Goal: Use online tool/utility: Utilize a website feature to perform a specific function

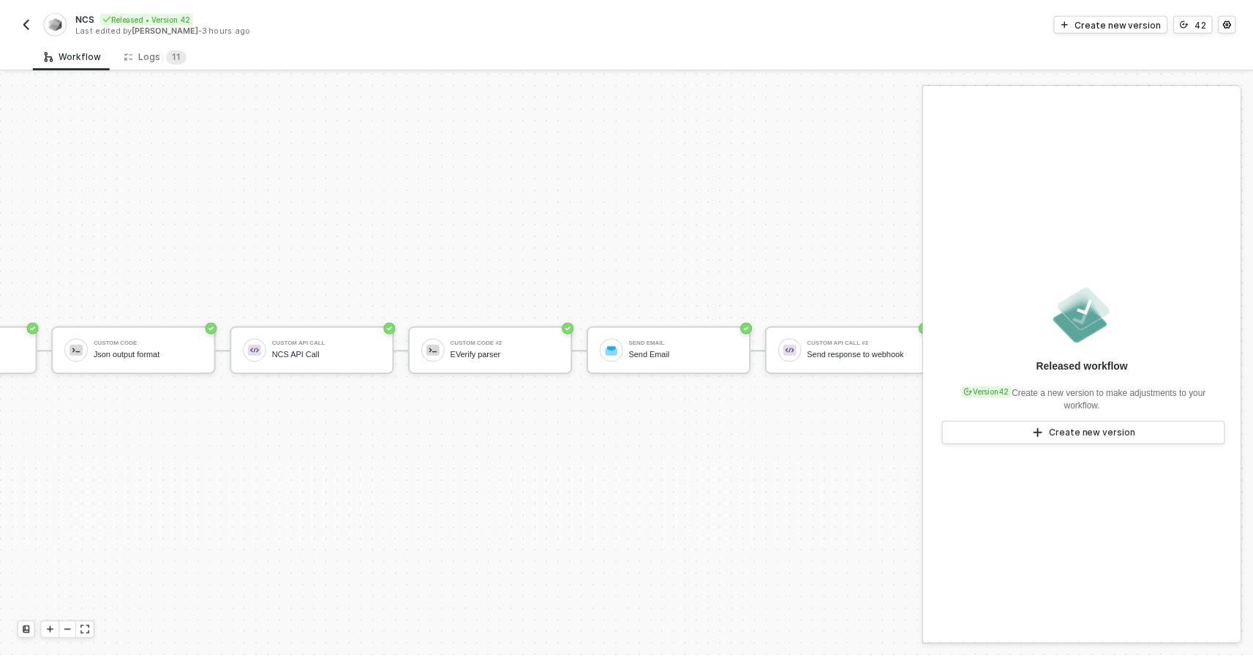
scroll to position [38, 530]
click at [146, 56] on div "Logs 1 1" at bounding box center [156, 55] width 63 height 15
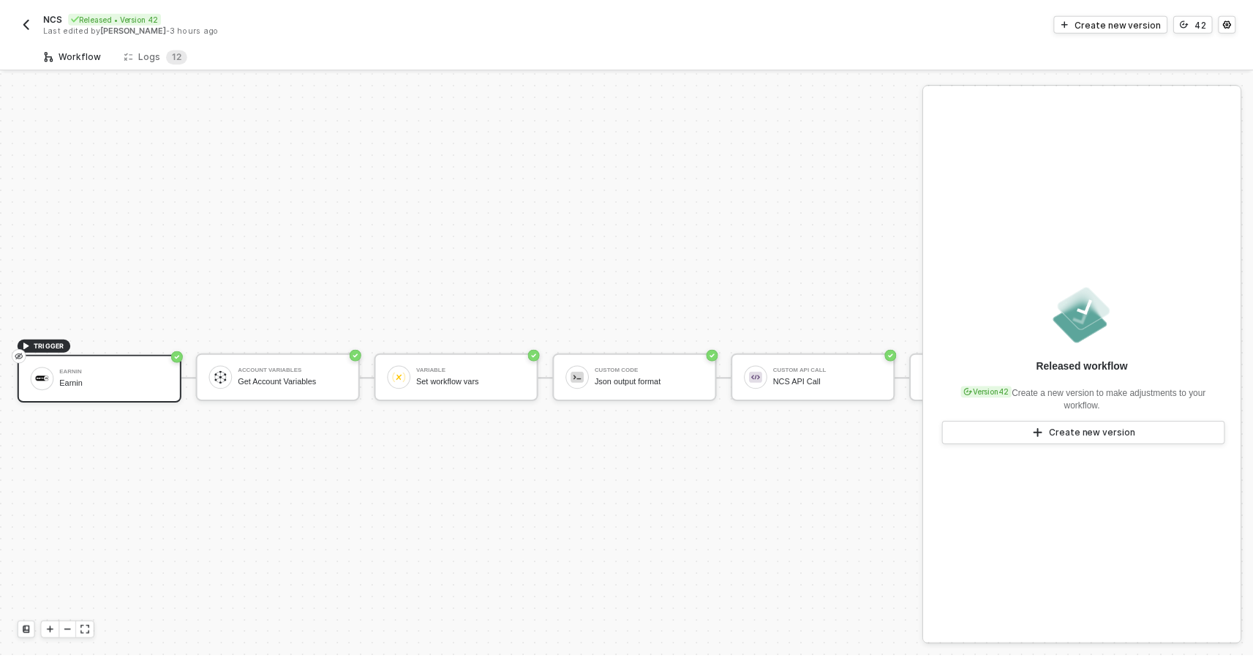
scroll to position [38, 0]
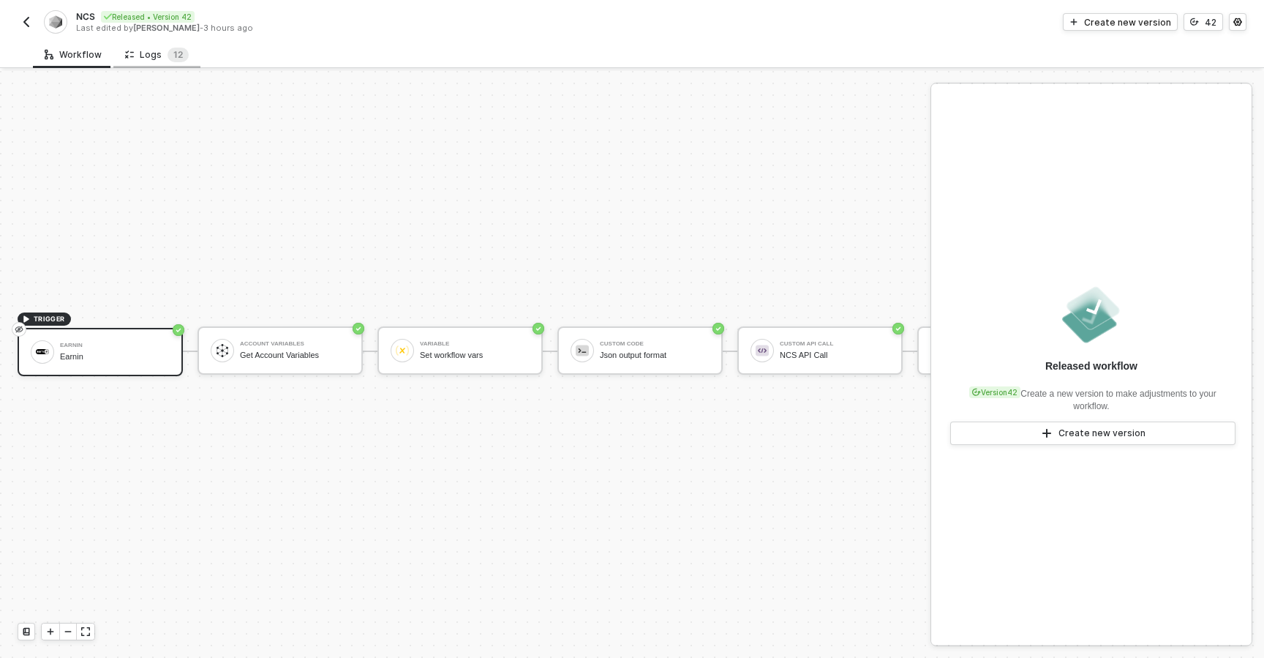
click at [162, 55] on div "Logs 1 2" at bounding box center [157, 55] width 64 height 15
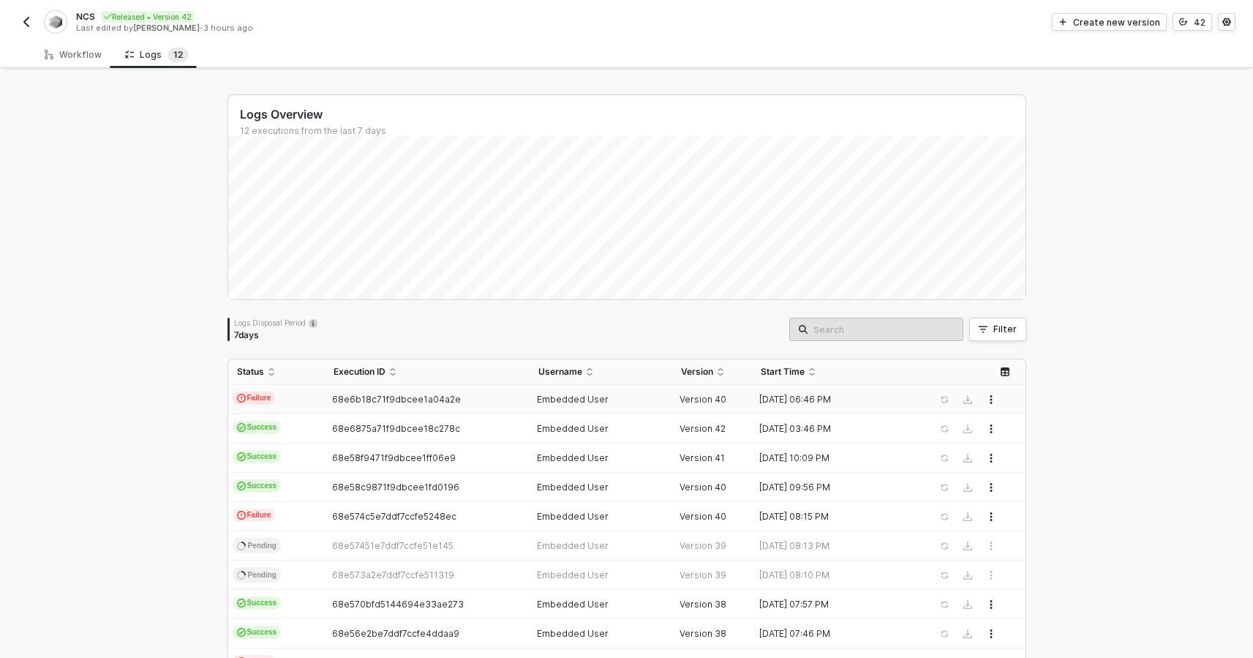
click at [491, 403] on div "68e6b18c71f9dbcee1a04a2e" at bounding box center [421, 400] width 193 height 12
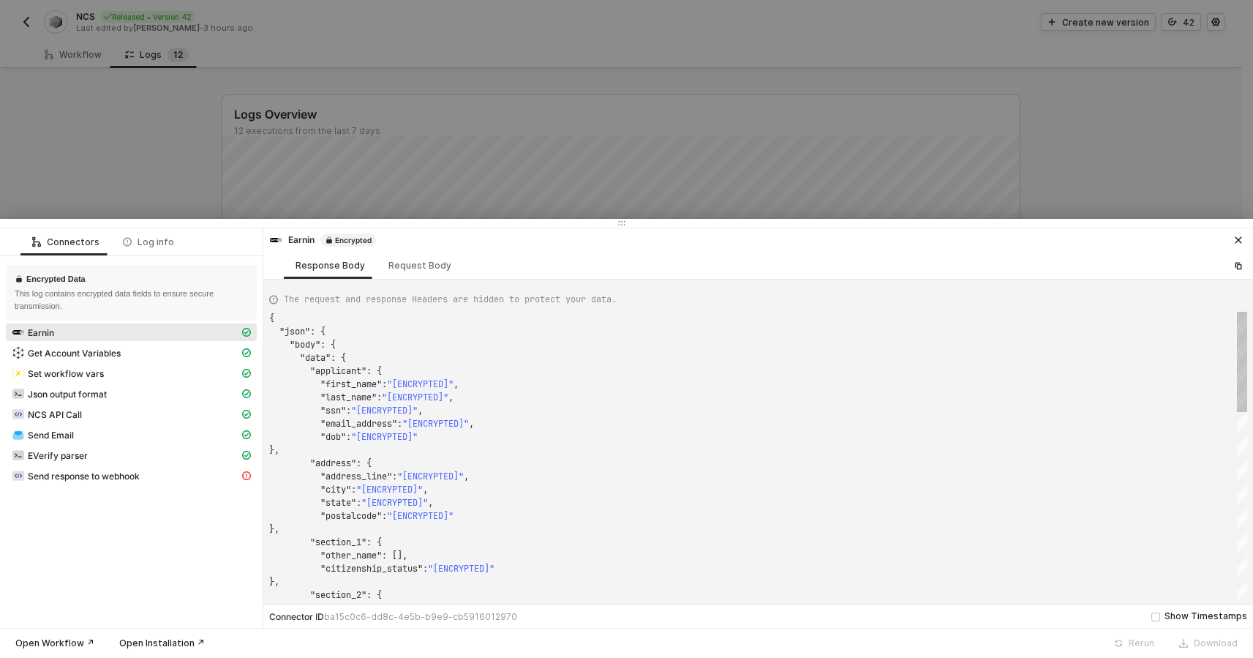
scroll to position [132, 0]
click at [52, 481] on div "Send response to webhook" at bounding box center [126, 475] width 228 height 13
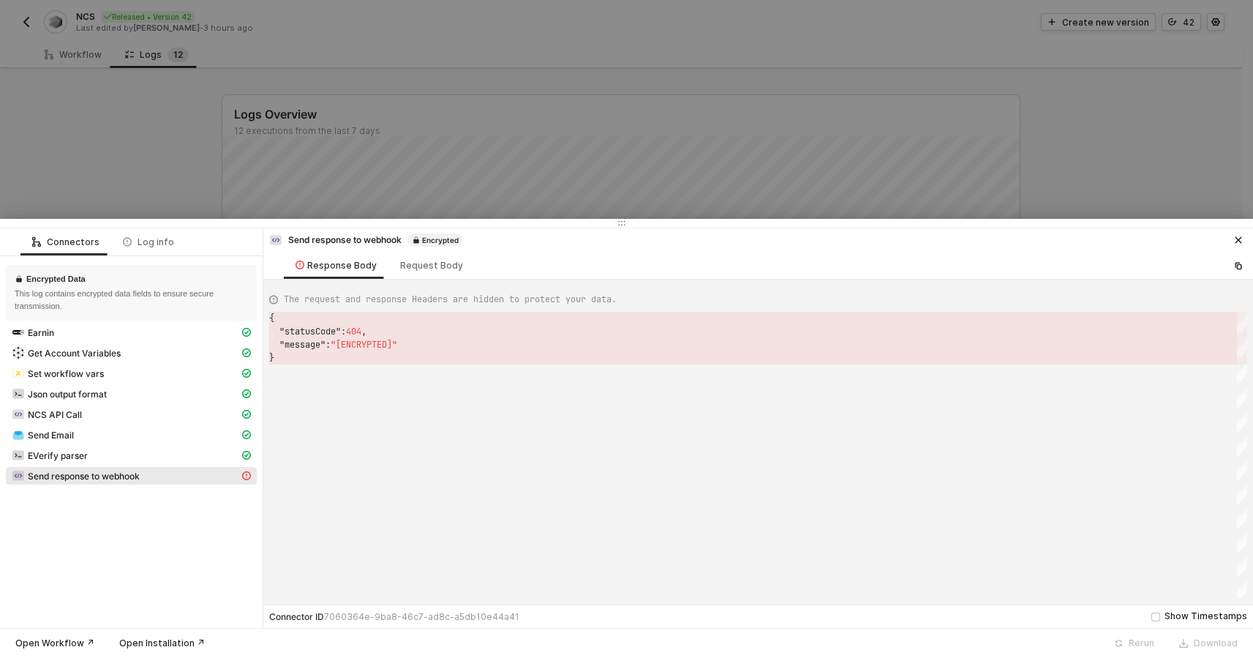
scroll to position [40, 0]
click at [69, 435] on span "Send Email" at bounding box center [51, 436] width 46 height 12
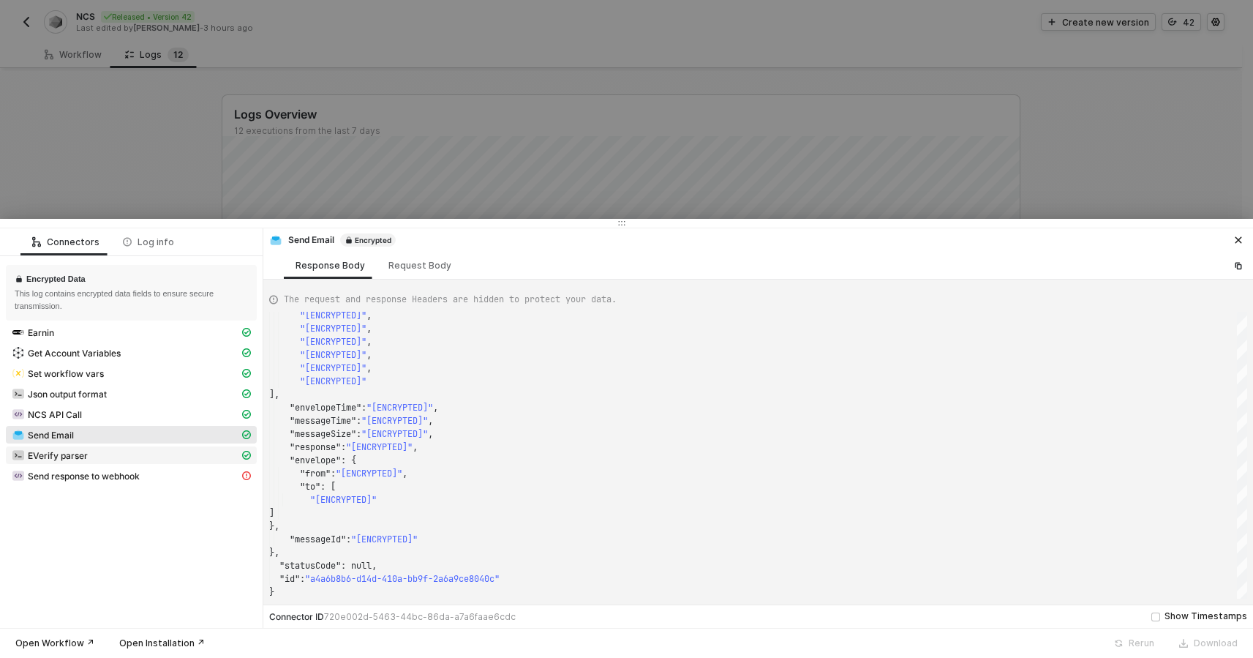
click at [80, 456] on span "EVerify parser" at bounding box center [58, 456] width 60 height 12
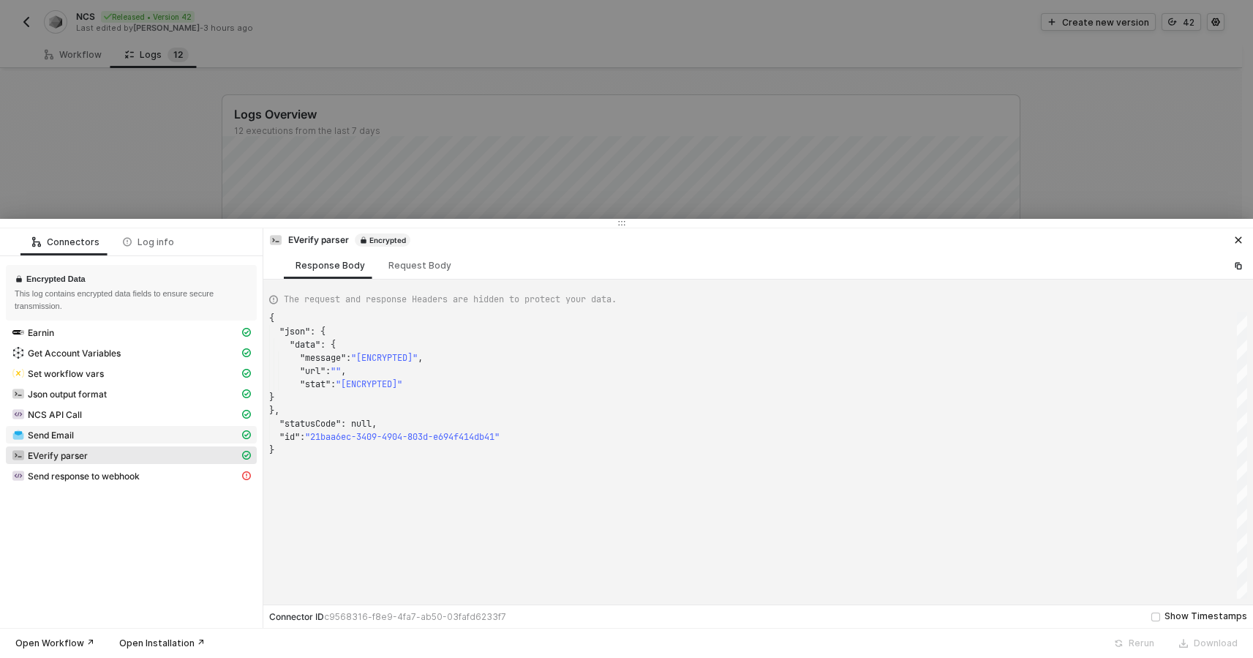
click at [104, 437] on div "Send Email" at bounding box center [126, 434] width 228 height 13
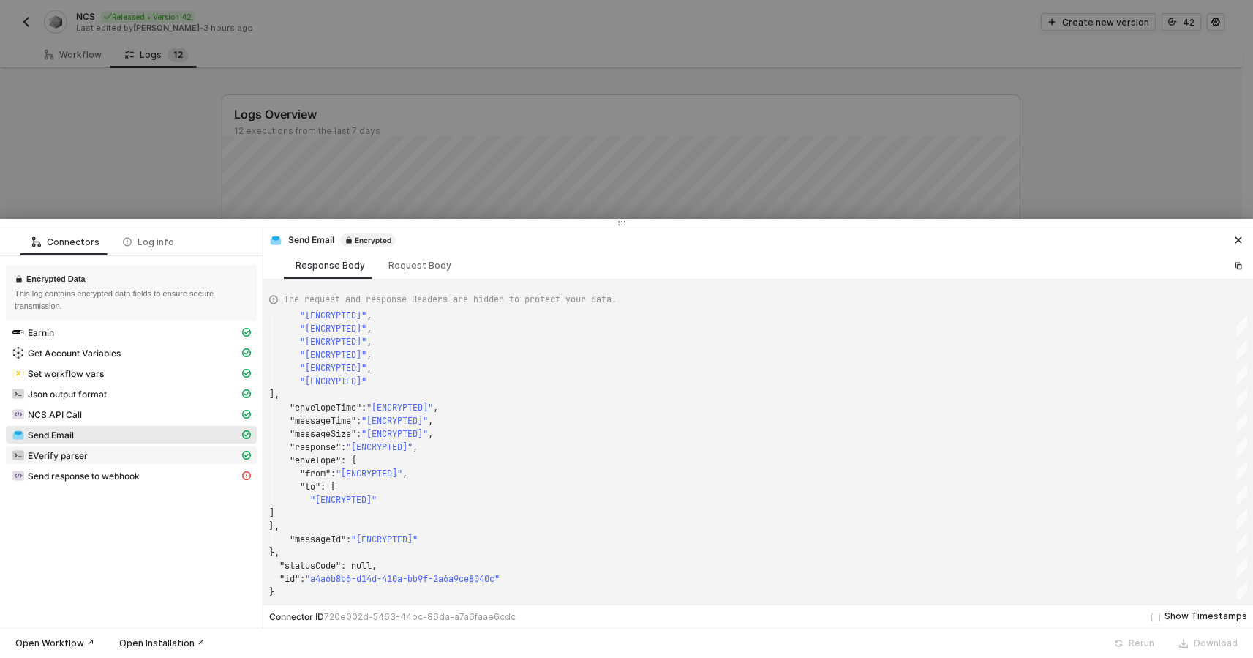
click at [136, 448] on span "EVerify parser" at bounding box center [131, 455] width 251 height 18
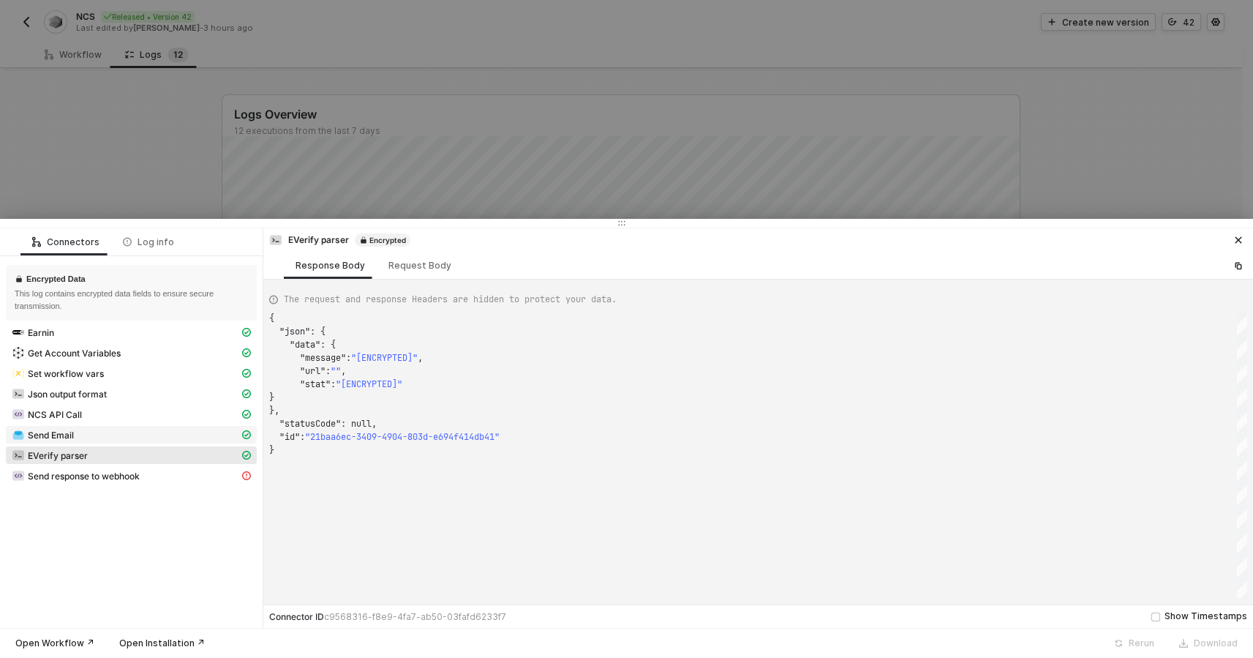
click at [127, 440] on div "Send Email" at bounding box center [126, 434] width 228 height 13
type textarea "{ "json": { "accepted": [ "[ENCRYPTED]" ], "rejected": [], "ehlo": [ "[ENCRYPTE…"
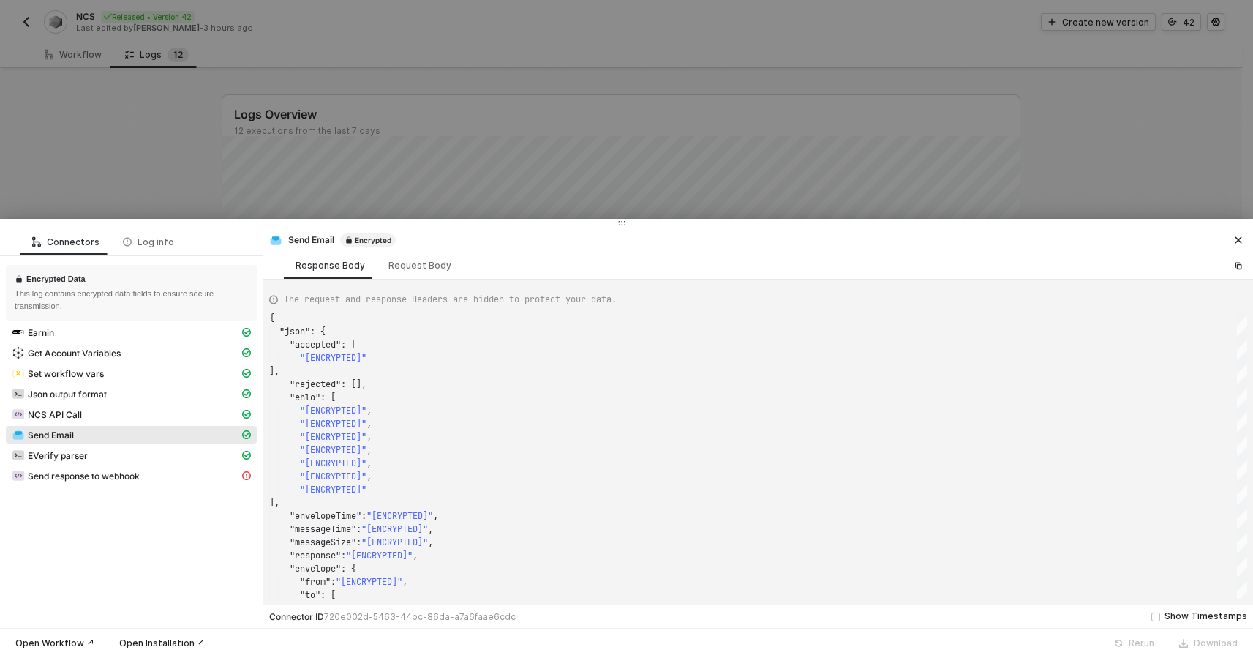
click at [621, 151] on div at bounding box center [626, 329] width 1253 height 658
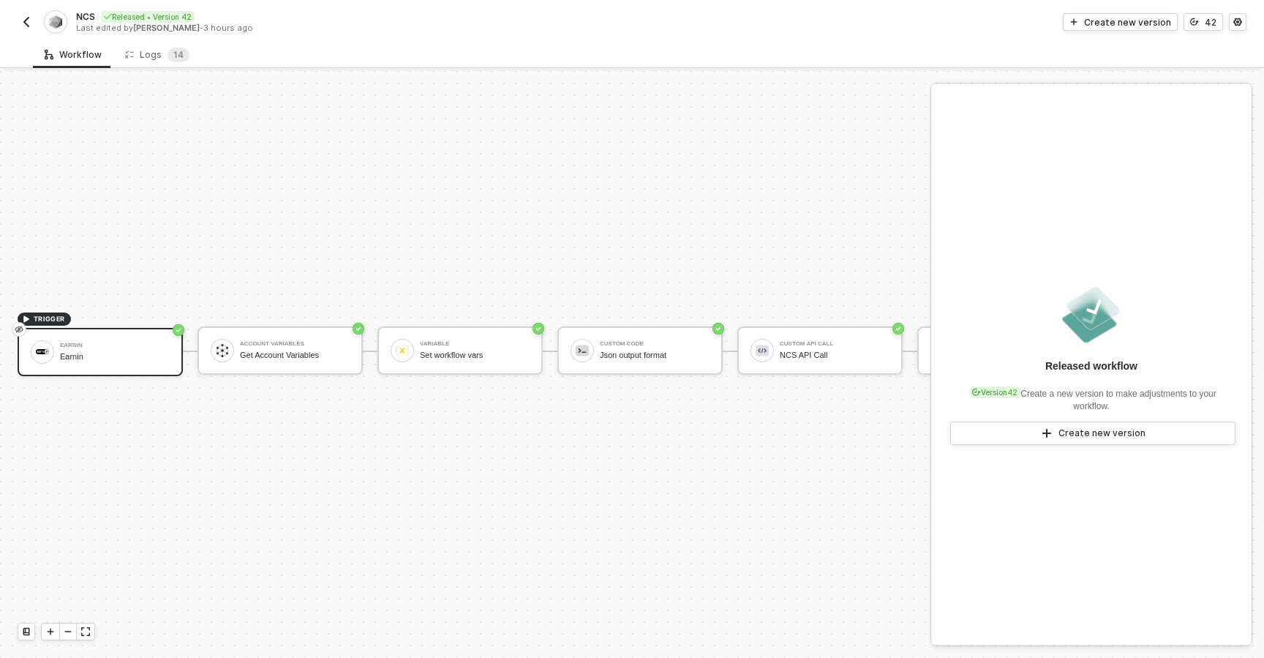
scroll to position [27, 0]
